Goal: Task Accomplishment & Management: Use online tool/utility

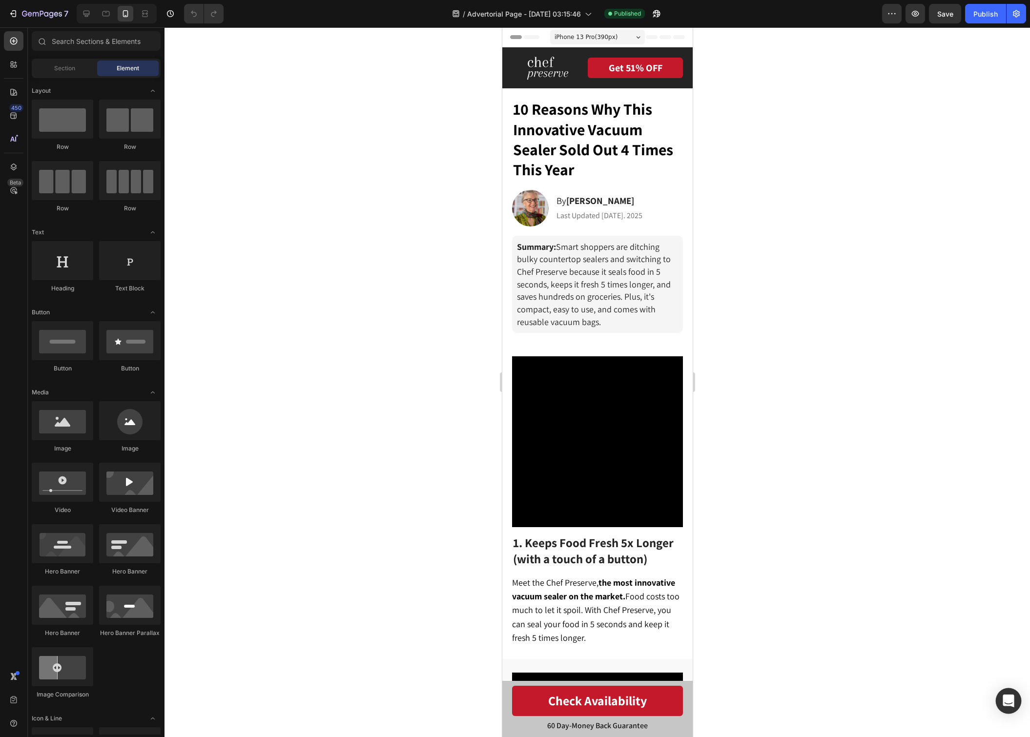
click at [1005, 702] on icon "Open Intercom Messenger" at bounding box center [1008, 701] width 11 height 13
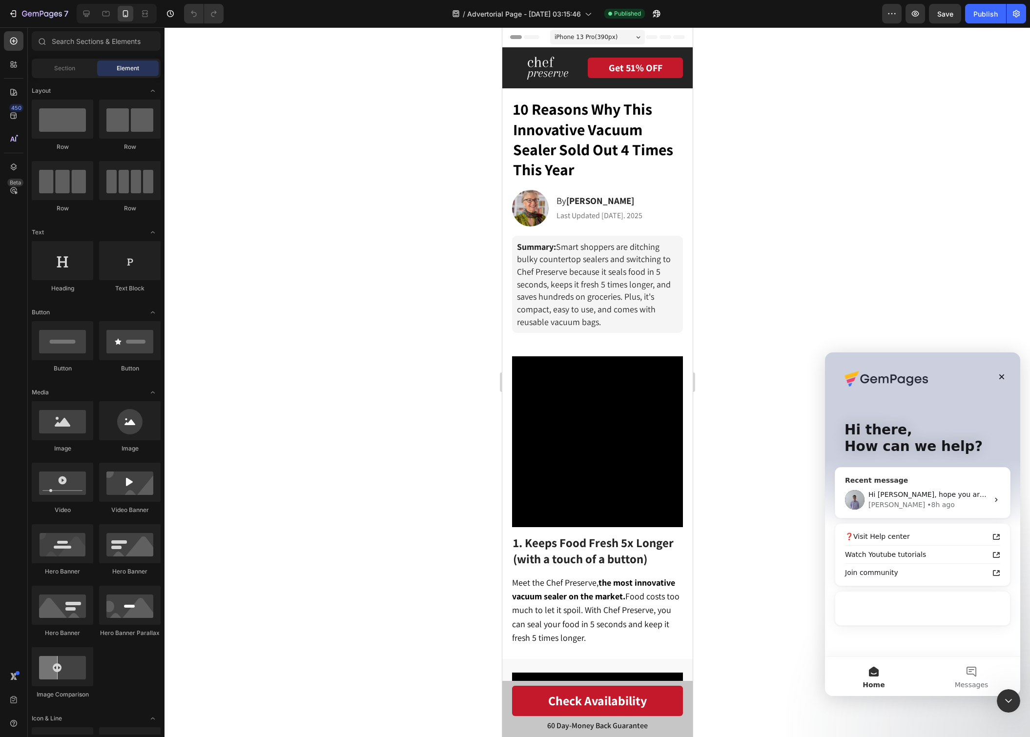
click at [932, 510] on div "Brad • 8h ago" at bounding box center [929, 505] width 120 height 10
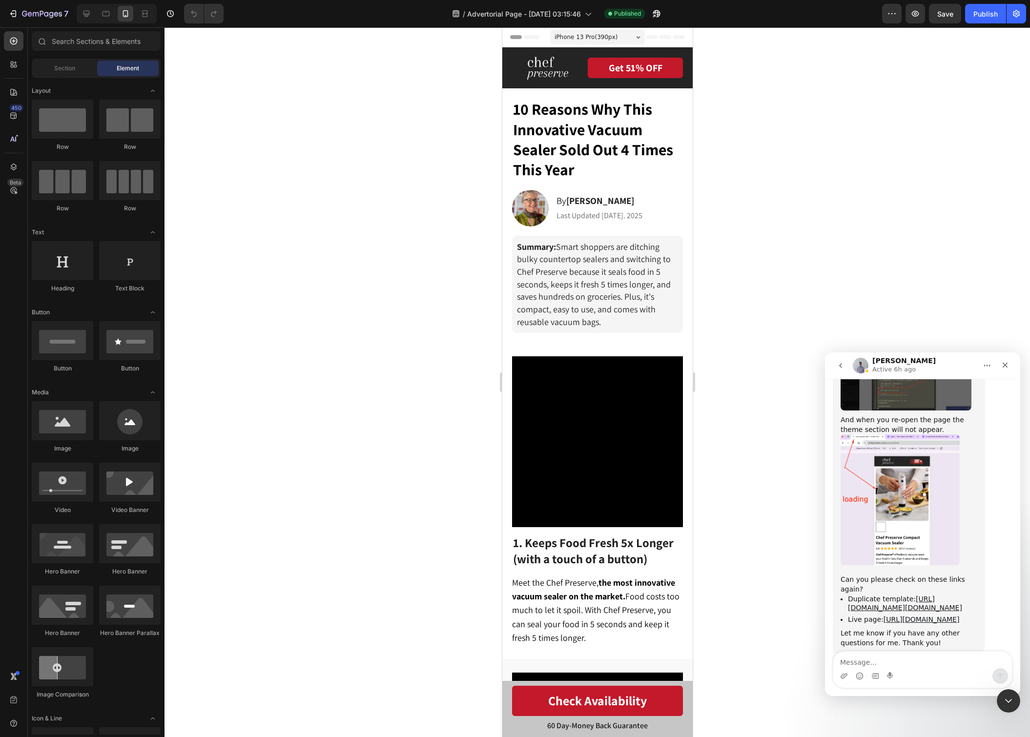
scroll to position [7571, 0]
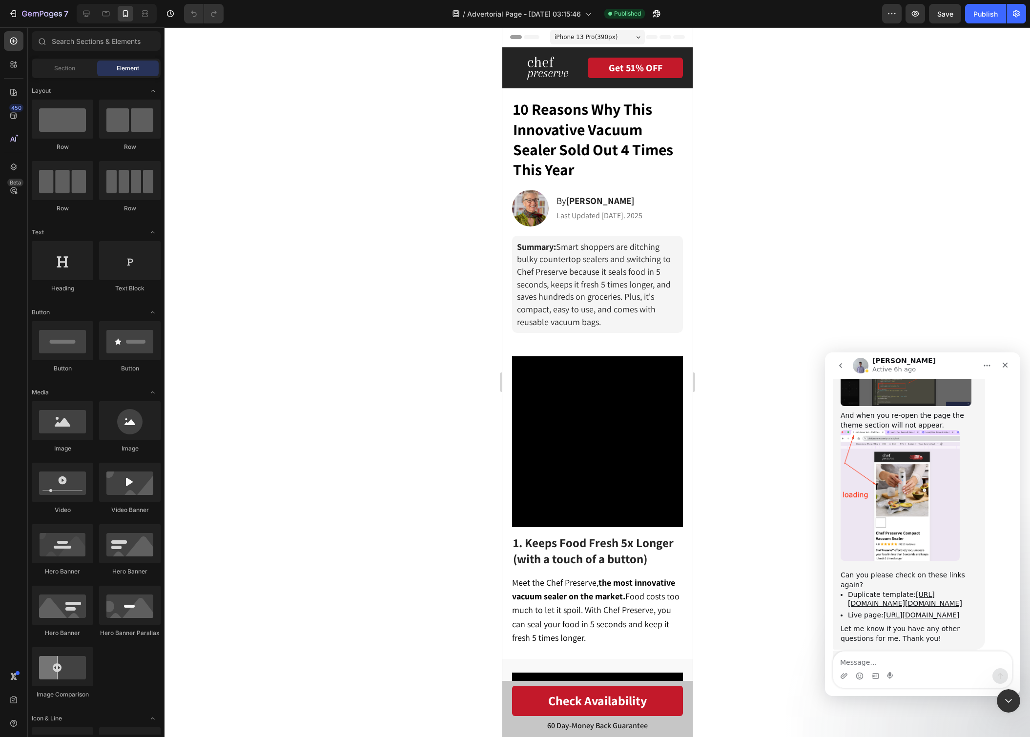
click at [896, 662] on textarea "Message…" at bounding box center [923, 660] width 179 height 17
type textarea "y"
type textarea "hi I will check it now and let you know"
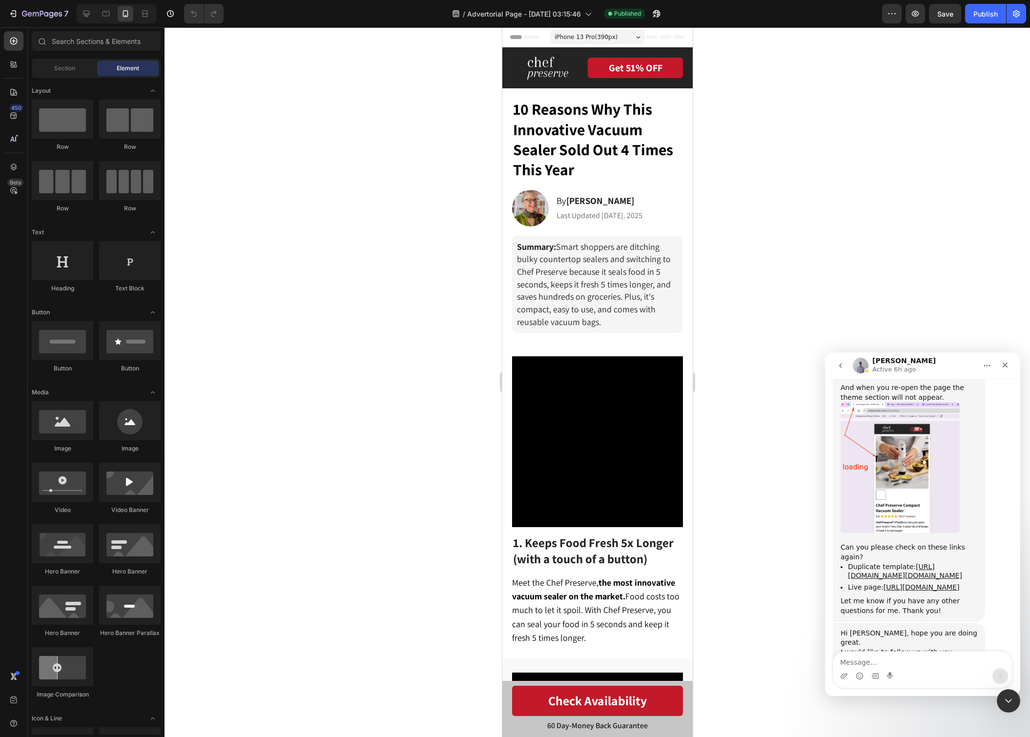
scroll to position [7600, 0]
click at [25, 8] on div "7" at bounding box center [45, 14] width 46 height 12
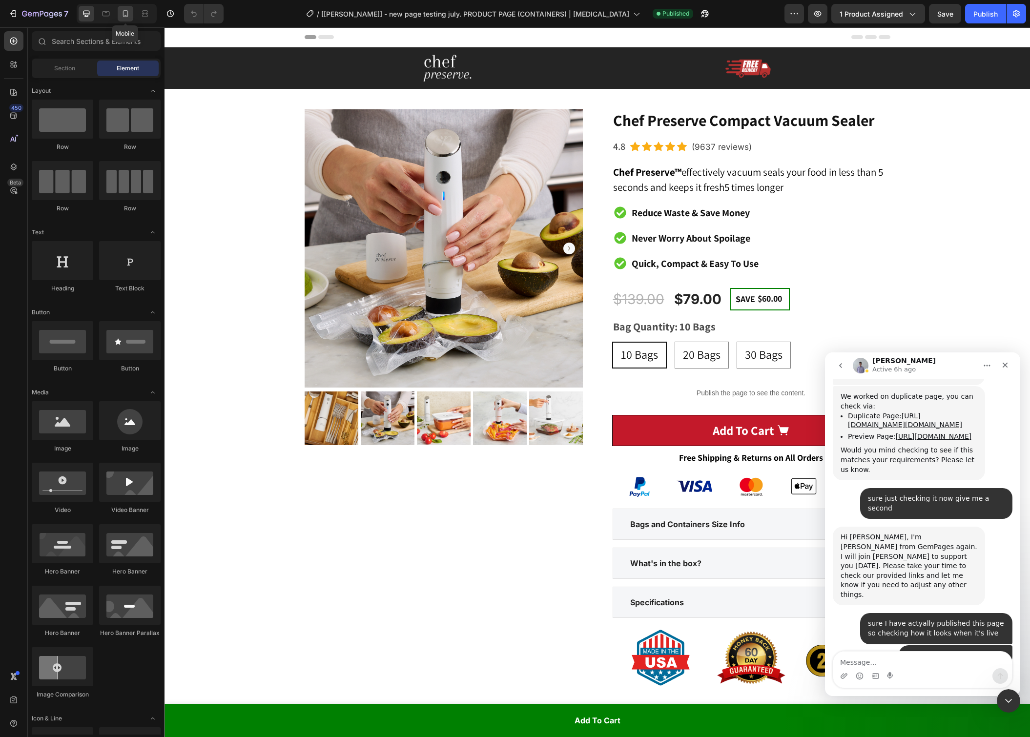
click at [131, 18] on div at bounding box center [126, 14] width 16 height 16
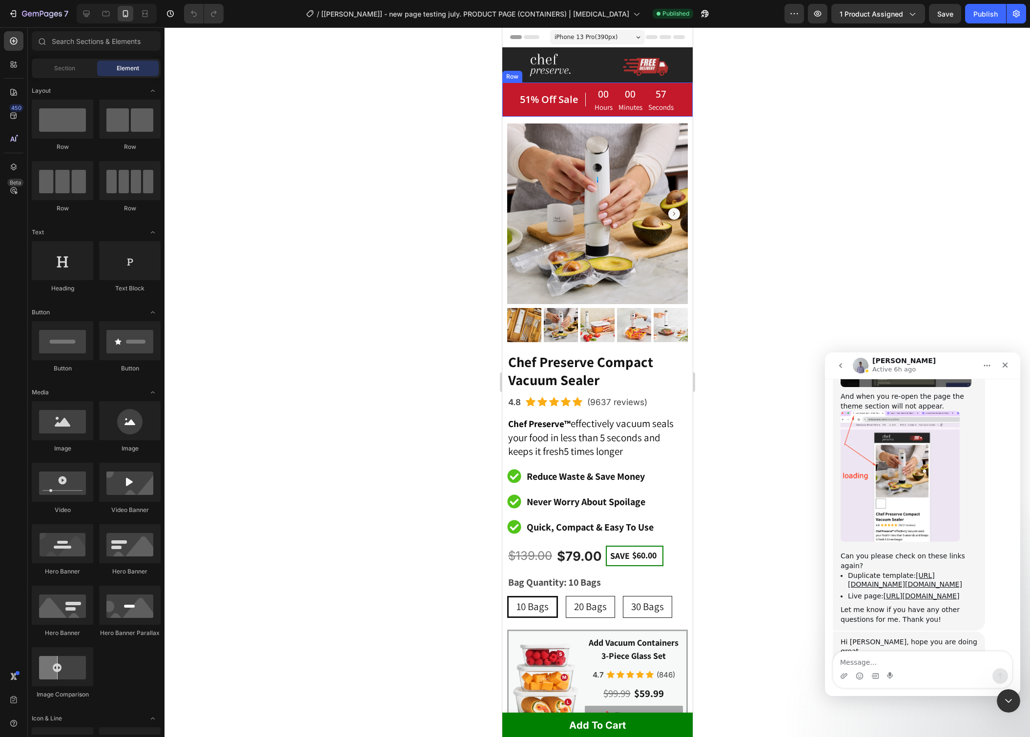
scroll to position [7600, 0]
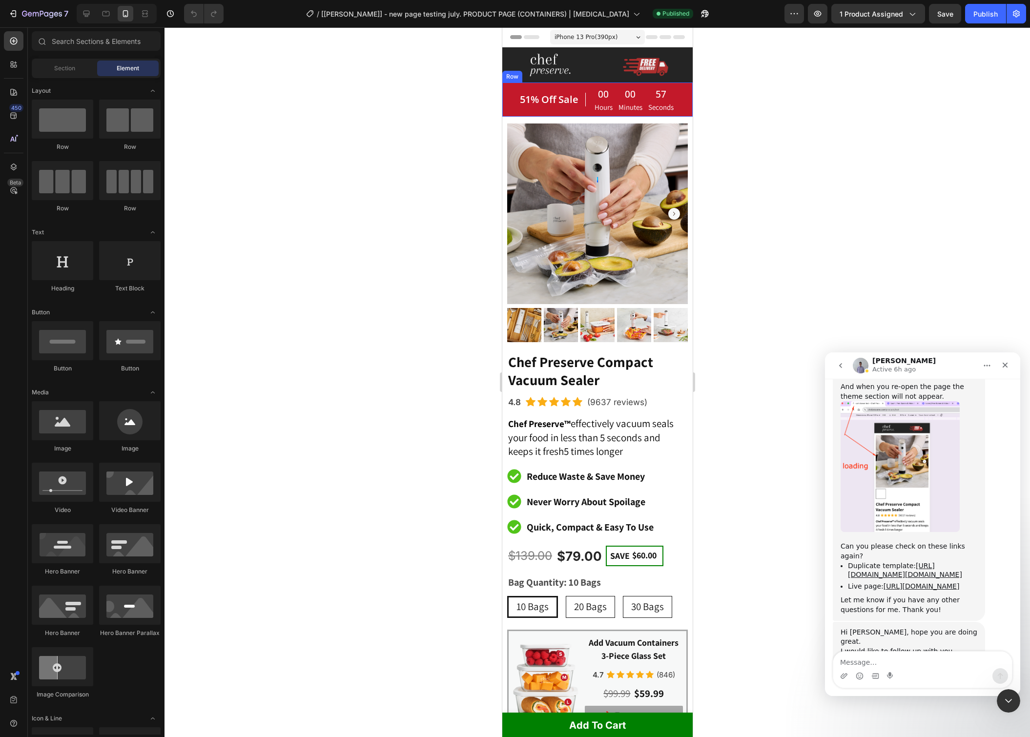
click at [556, 112] on div "51% Off Sale Heading 00 Hours 00 Minutes 57 Seconds CountDown Timer Row" at bounding box center [597, 100] width 190 height 34
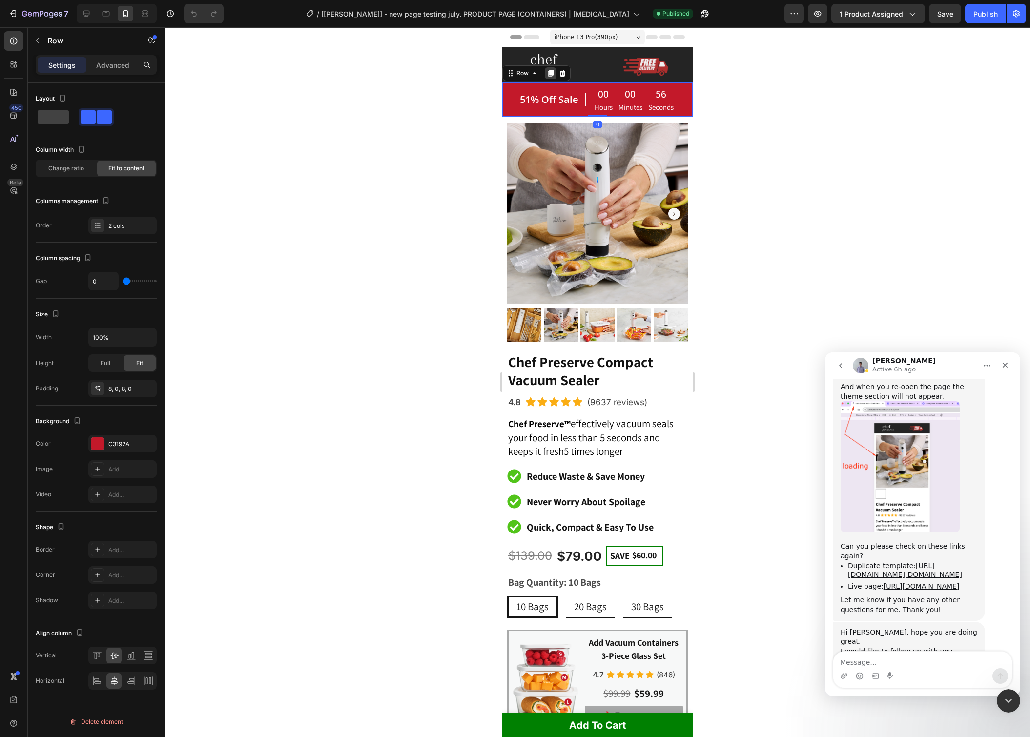
click at [548, 75] on icon at bounding box center [550, 73] width 8 height 8
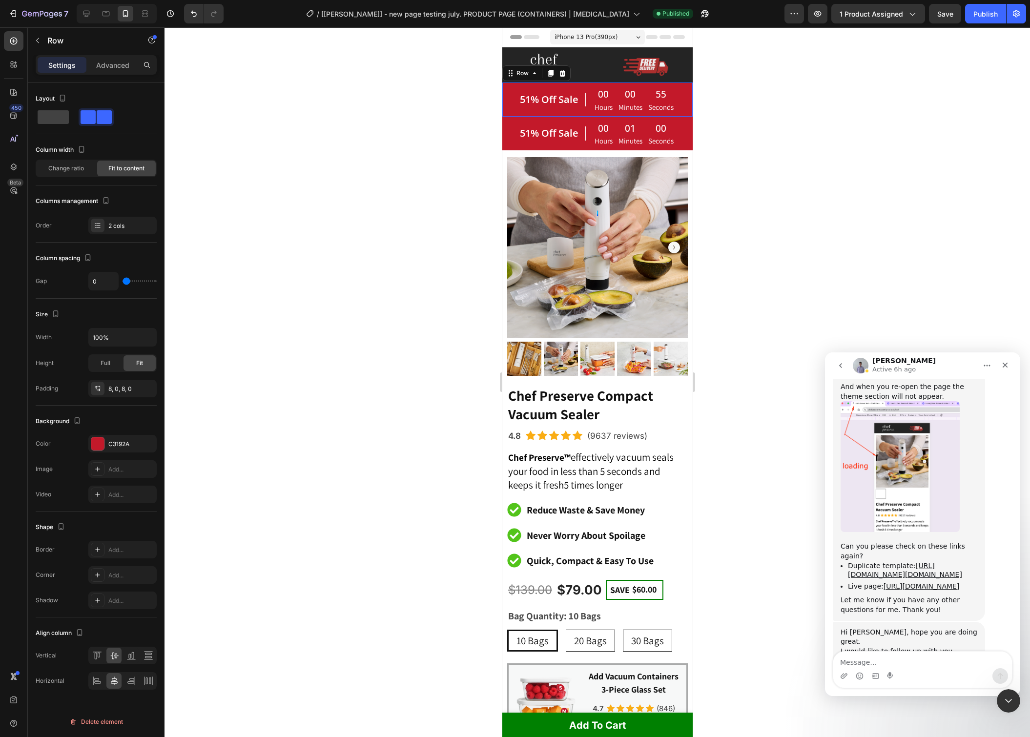
click at [568, 88] on div "51% Off Sale Heading" at bounding box center [552, 99] width 67 height 26
click at [561, 77] on icon at bounding box center [562, 73] width 8 height 8
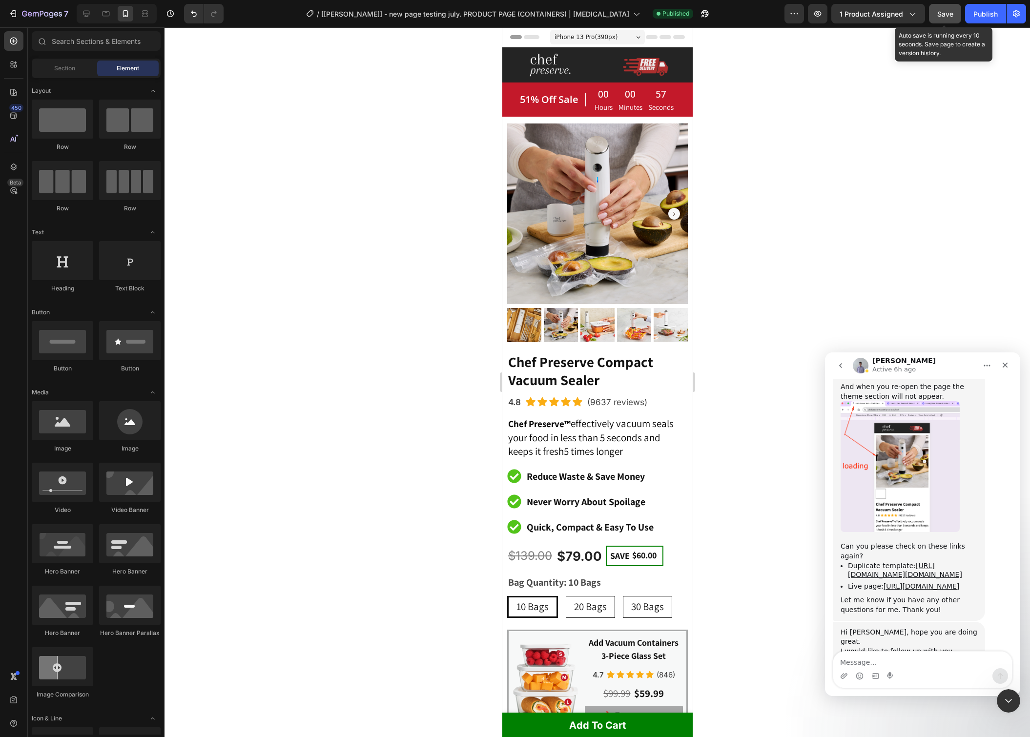
click at [945, 21] on button "Save" at bounding box center [945, 14] width 32 height 20
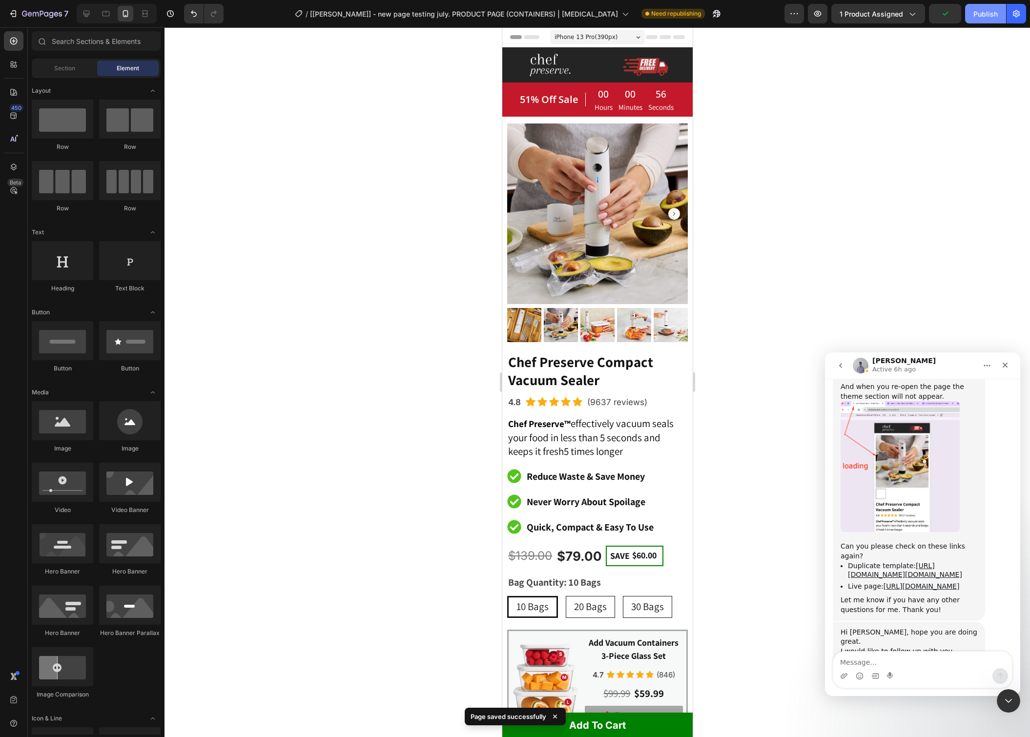
click at [979, 20] on button "Publish" at bounding box center [986, 14] width 41 height 20
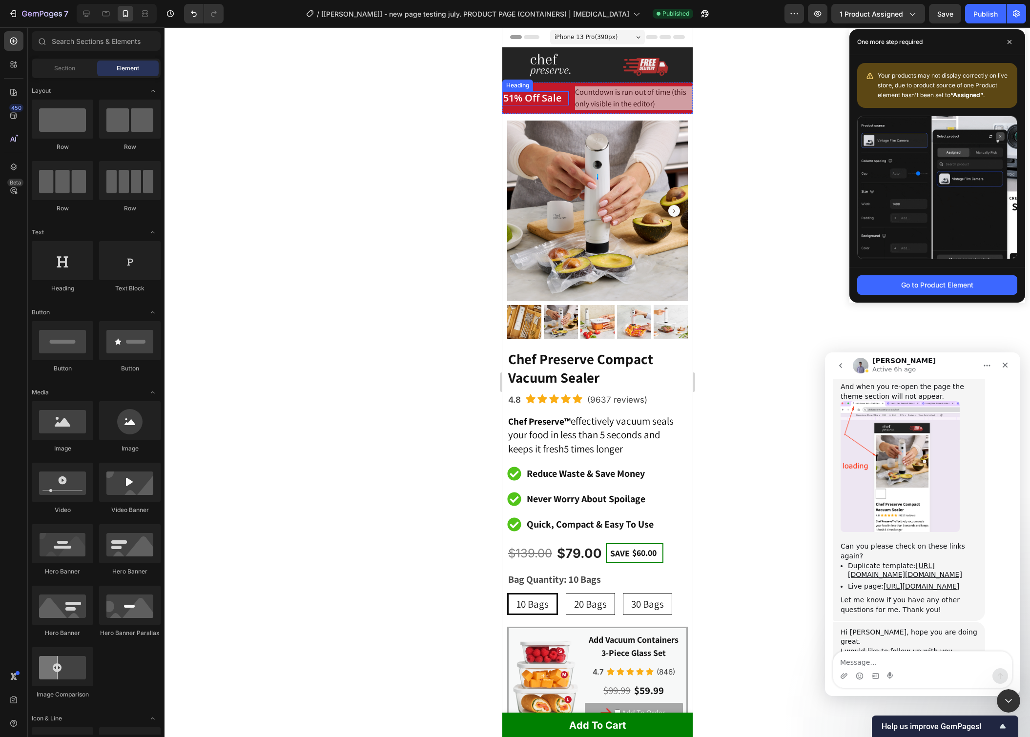
click at [546, 94] on span "51% Off Sale" at bounding box center [532, 97] width 59 height 13
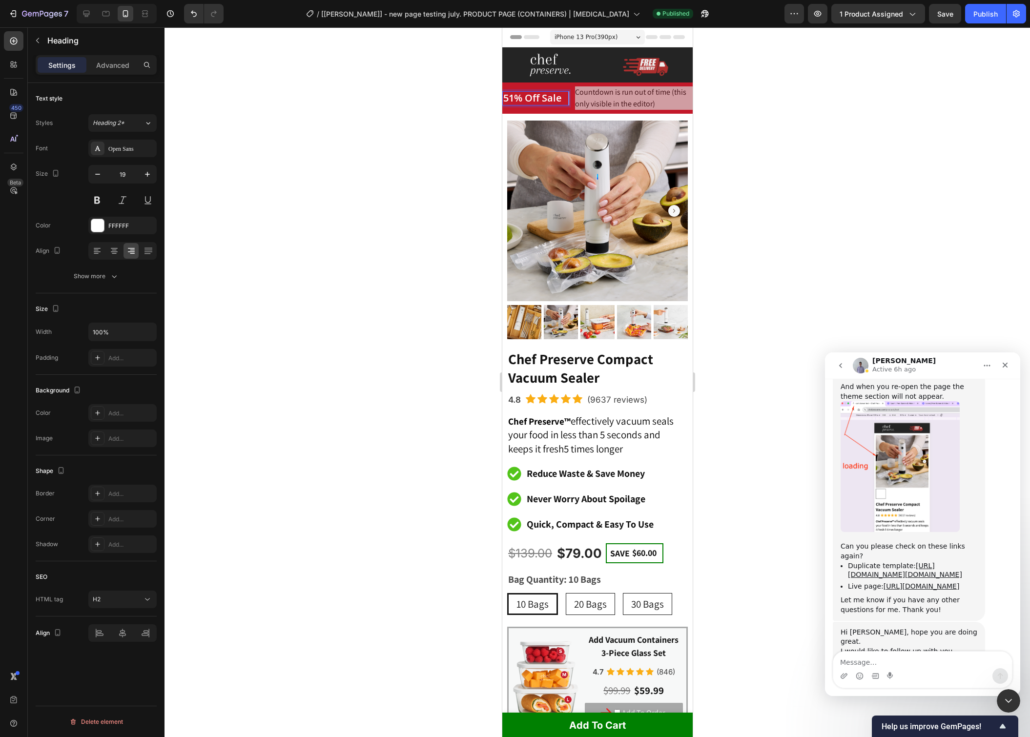
click at [534, 99] on span "51% Off Sale" at bounding box center [532, 97] width 59 height 13
click at [840, 93] on div at bounding box center [598, 382] width 866 height 710
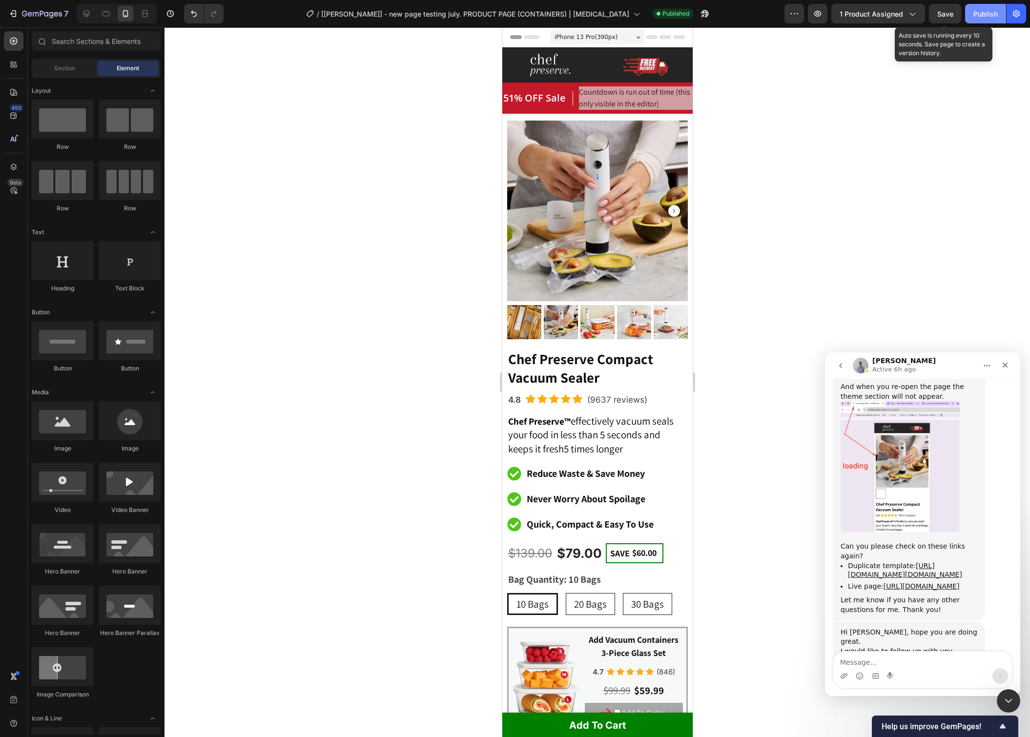
drag, startPoint x: 956, startPoint y: 15, endPoint x: 973, endPoint y: 14, distance: 16.6
click at [956, 14] on button "Save" at bounding box center [945, 14] width 32 height 20
click at [985, 13] on div "Publish" at bounding box center [986, 14] width 24 height 10
